Goal: Navigation & Orientation: Find specific page/section

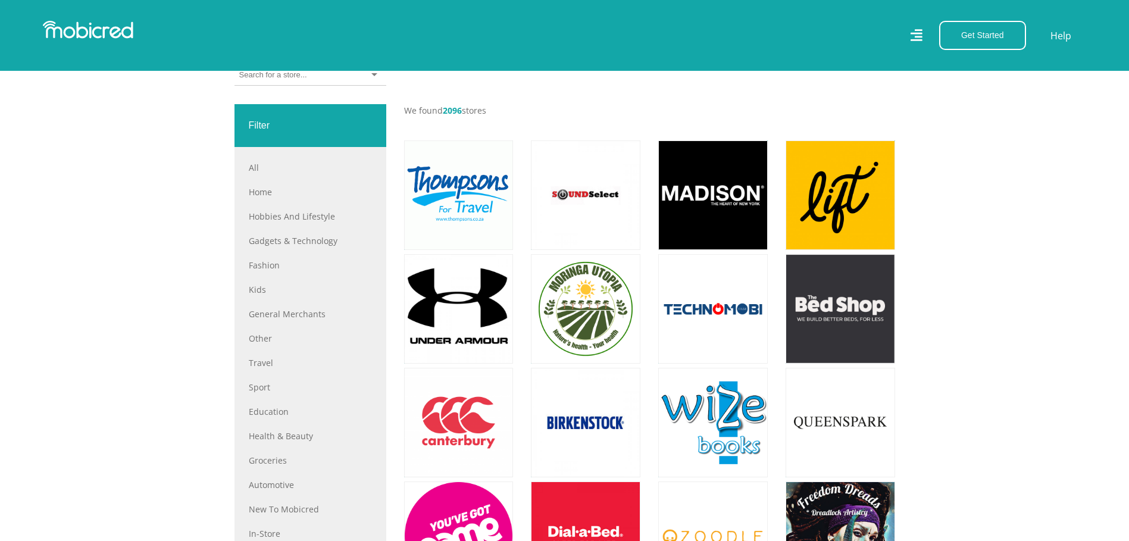
scroll to position [476, 0]
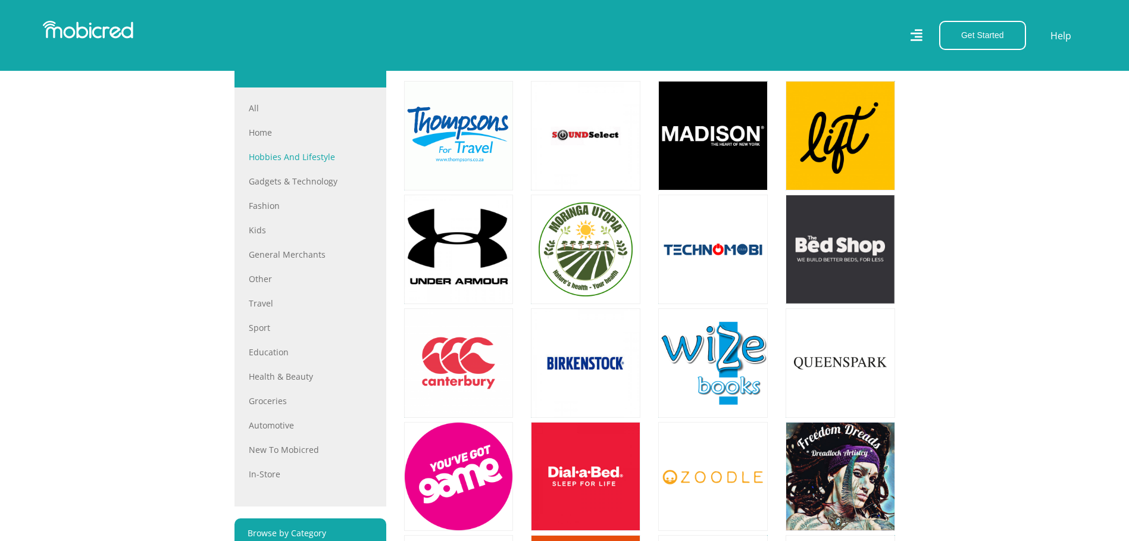
click at [294, 162] on link "Hobbies and Lifestyle" at bounding box center [310, 157] width 123 height 13
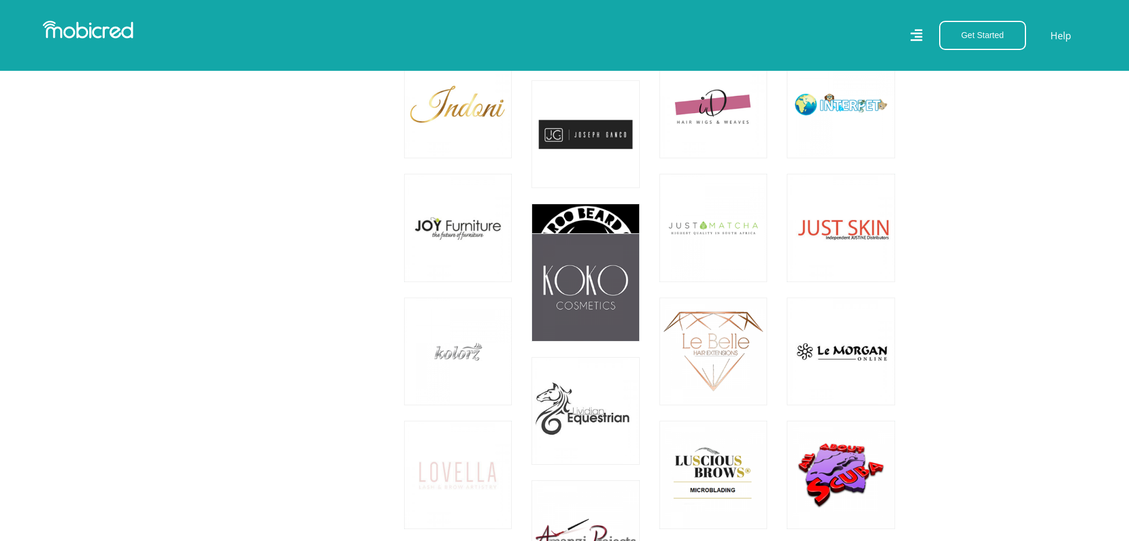
scroll to position [1429, 0]
